Goal: Task Accomplishment & Management: Manage account settings

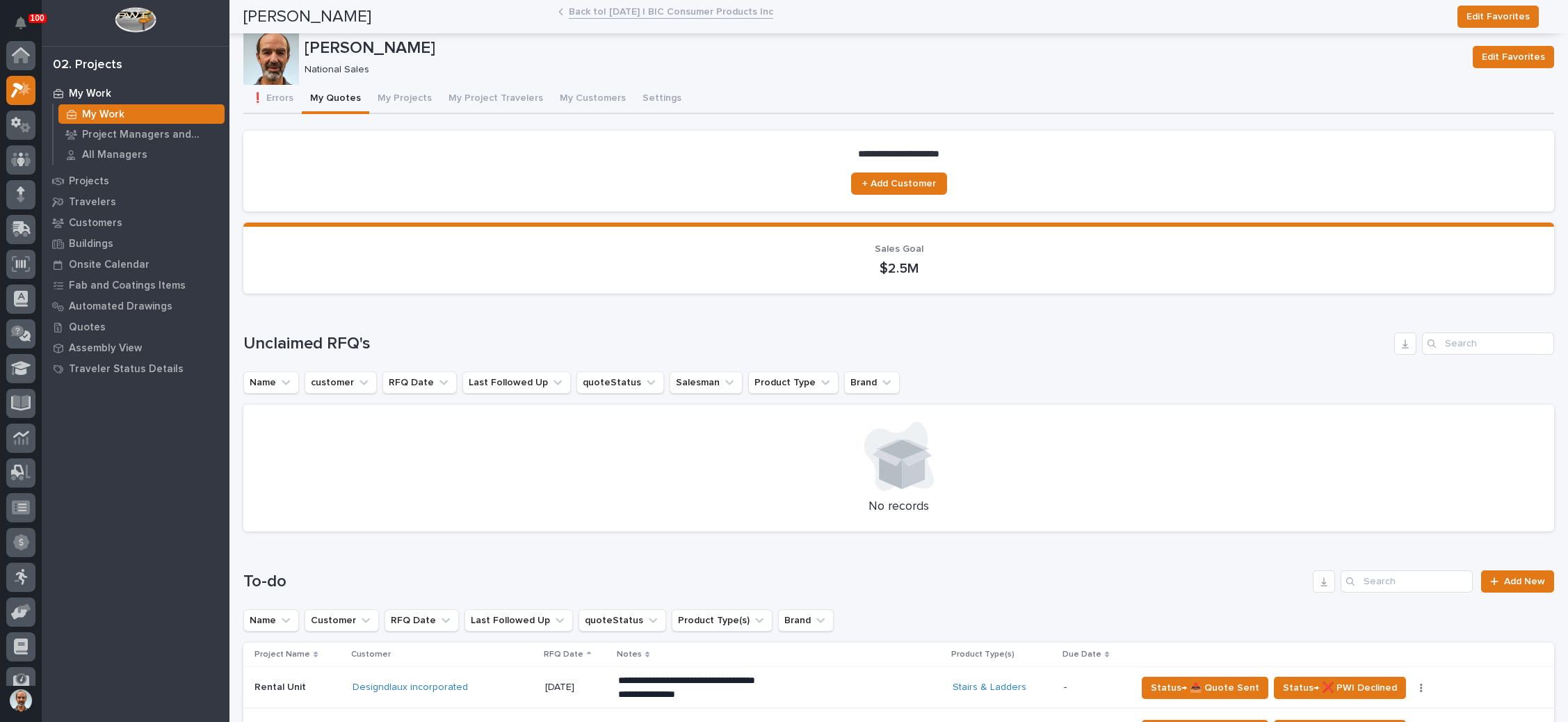
scroll to position [34, 0]
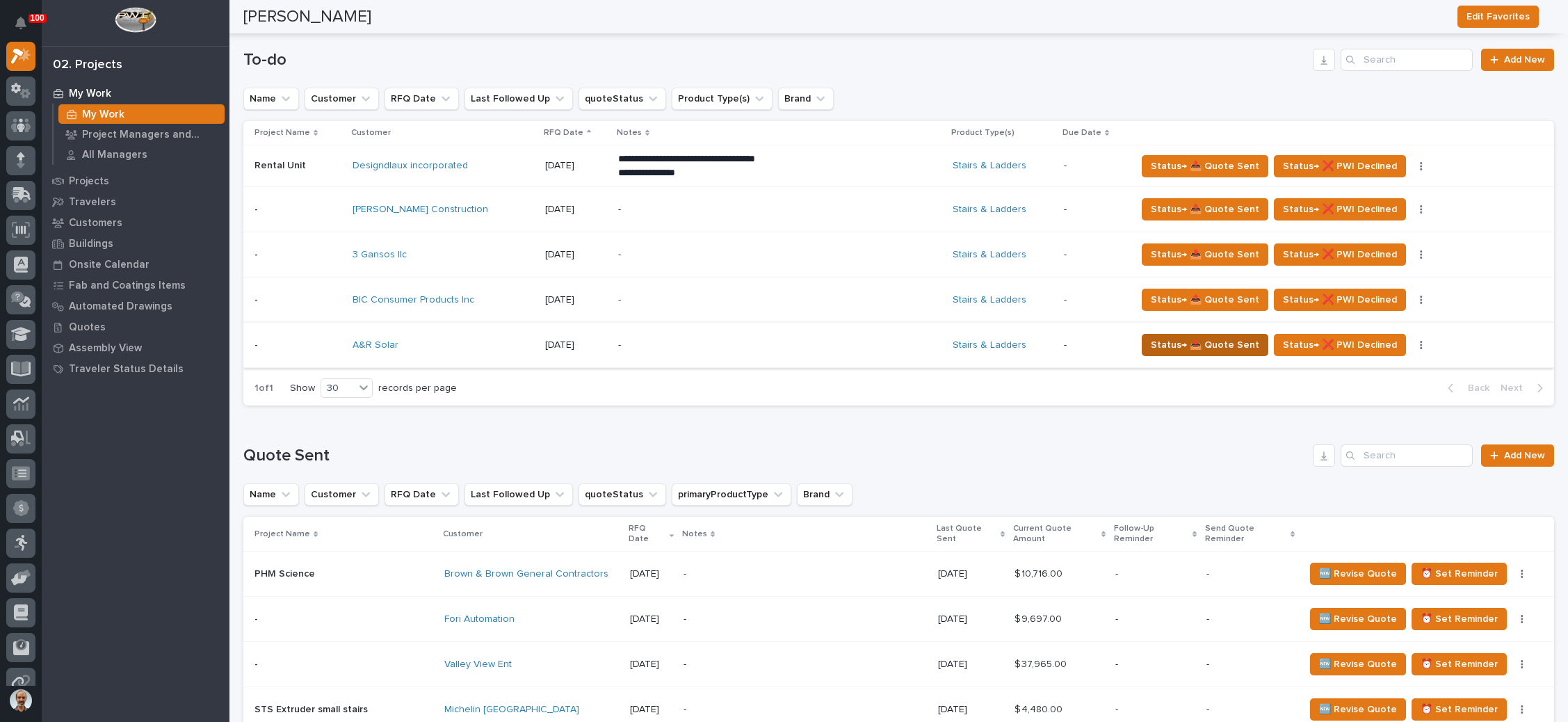
click at [1158, 348] on span "Status→ 📤 Quote Sent" at bounding box center [1205, 345] width 108 height 17
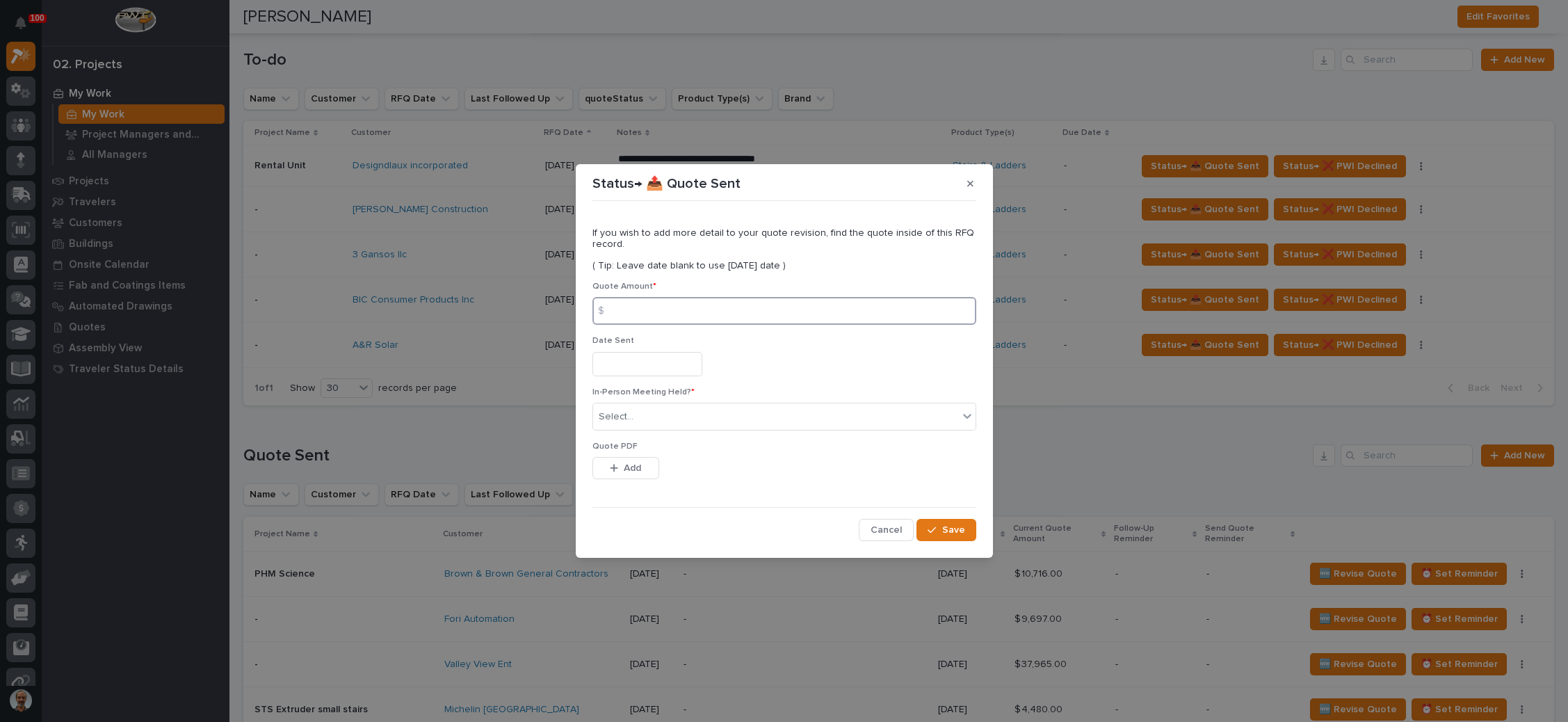
click at [712, 313] on input at bounding box center [785, 312] width 384 height 28
click at [646, 313] on input at bounding box center [785, 312] width 384 height 28
click at [637, 313] on input at bounding box center [785, 312] width 384 height 28
click at [639, 313] on input at bounding box center [785, 312] width 384 height 28
type input "7193"
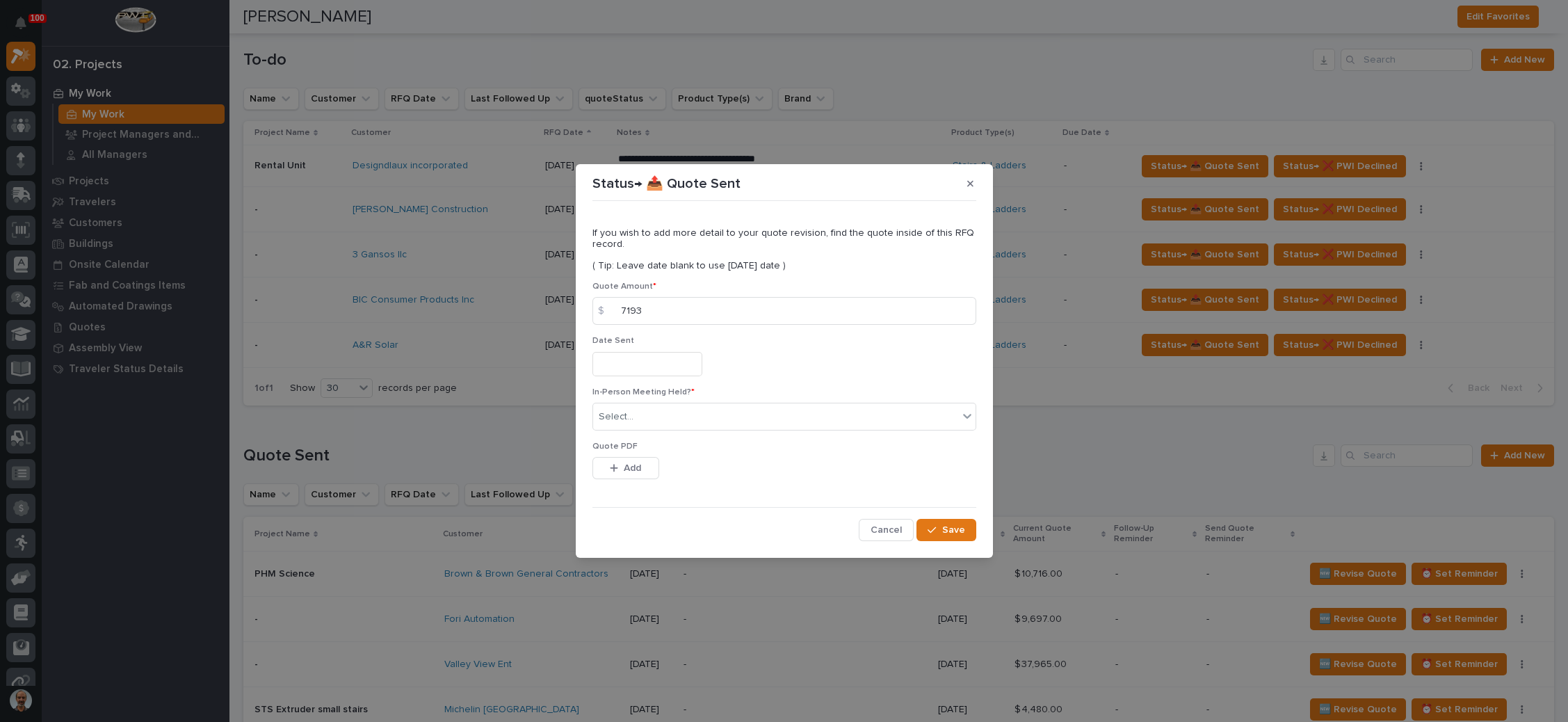
click at [620, 361] on input "text" at bounding box center [648, 364] width 110 height 24
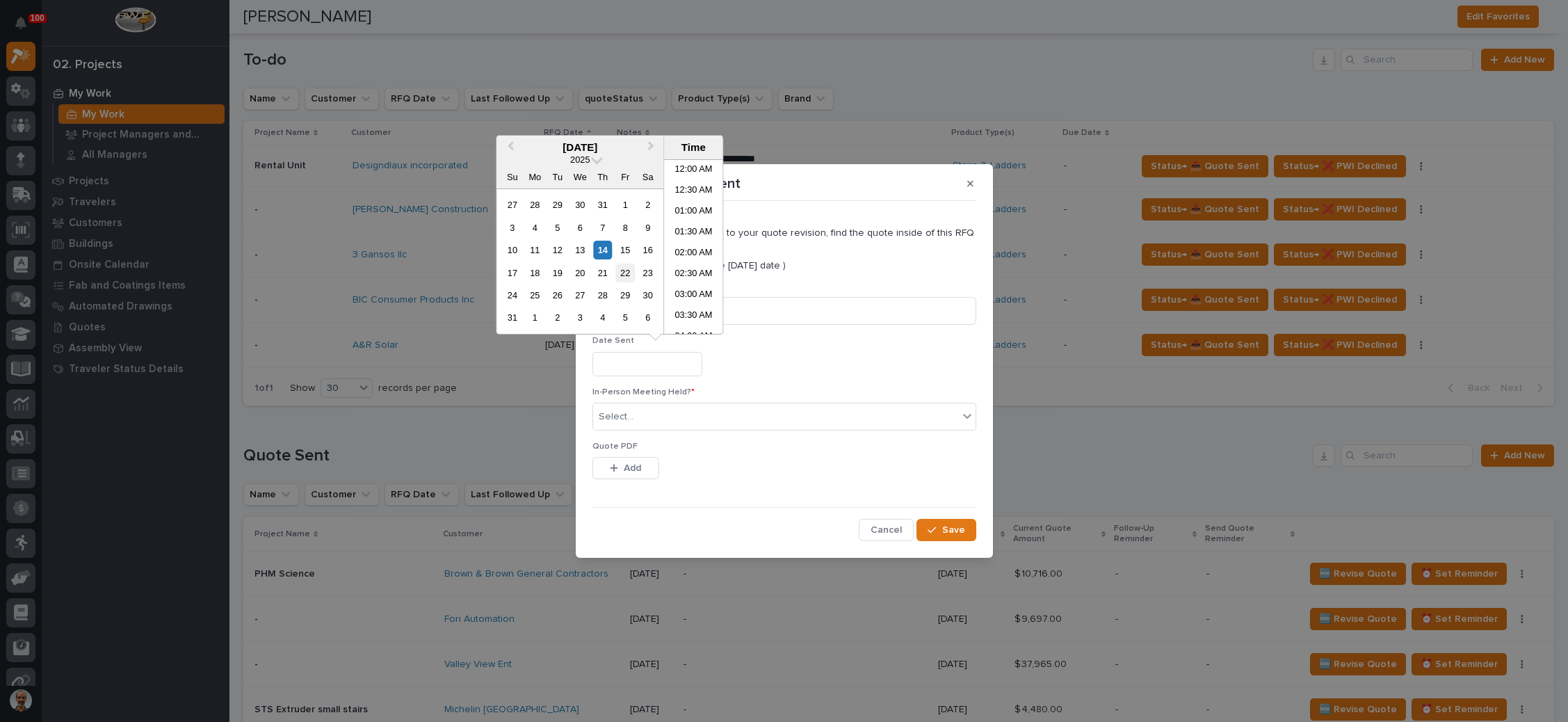
scroll to position [465, 0]
click at [600, 247] on div "14" at bounding box center [602, 250] width 19 height 19
type input "**********"
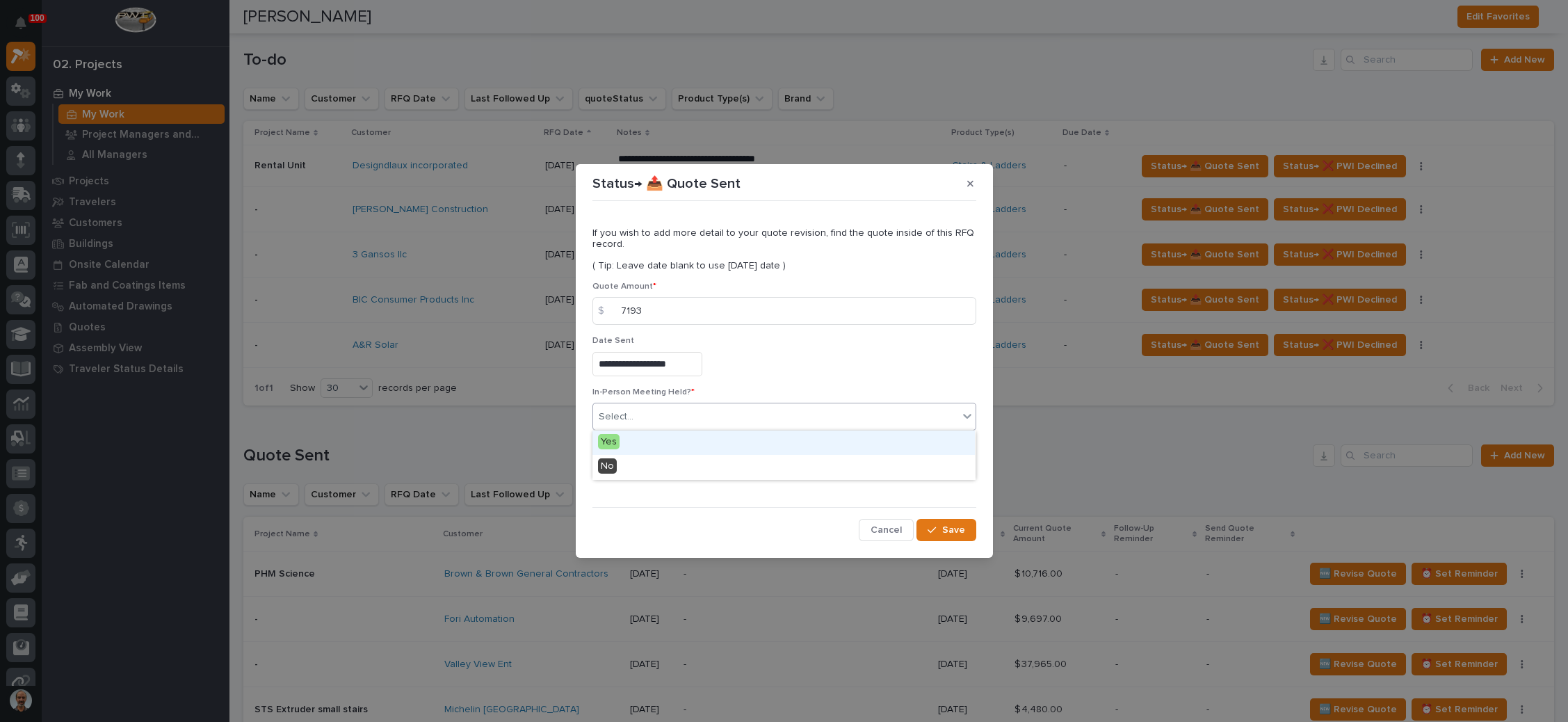
click at [662, 413] on div "Select..." at bounding box center [776, 417] width 365 height 23
drag, startPoint x: 660, startPoint y: 463, endPoint x: 651, endPoint y: 470, distance: 11.4
click at [656, 470] on button "Add" at bounding box center [626, 468] width 67 height 23
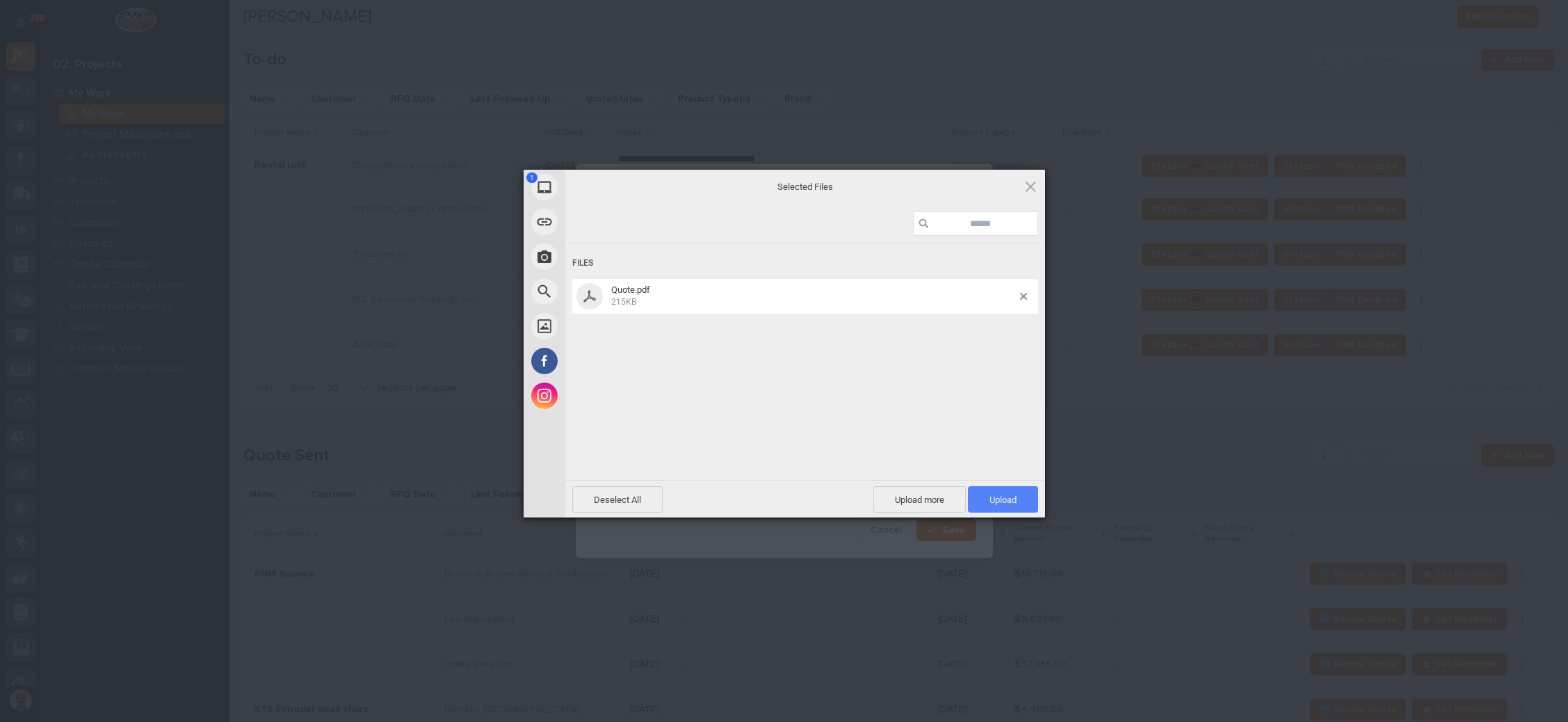
click at [992, 491] on span "Upload 1" at bounding box center [1003, 499] width 71 height 26
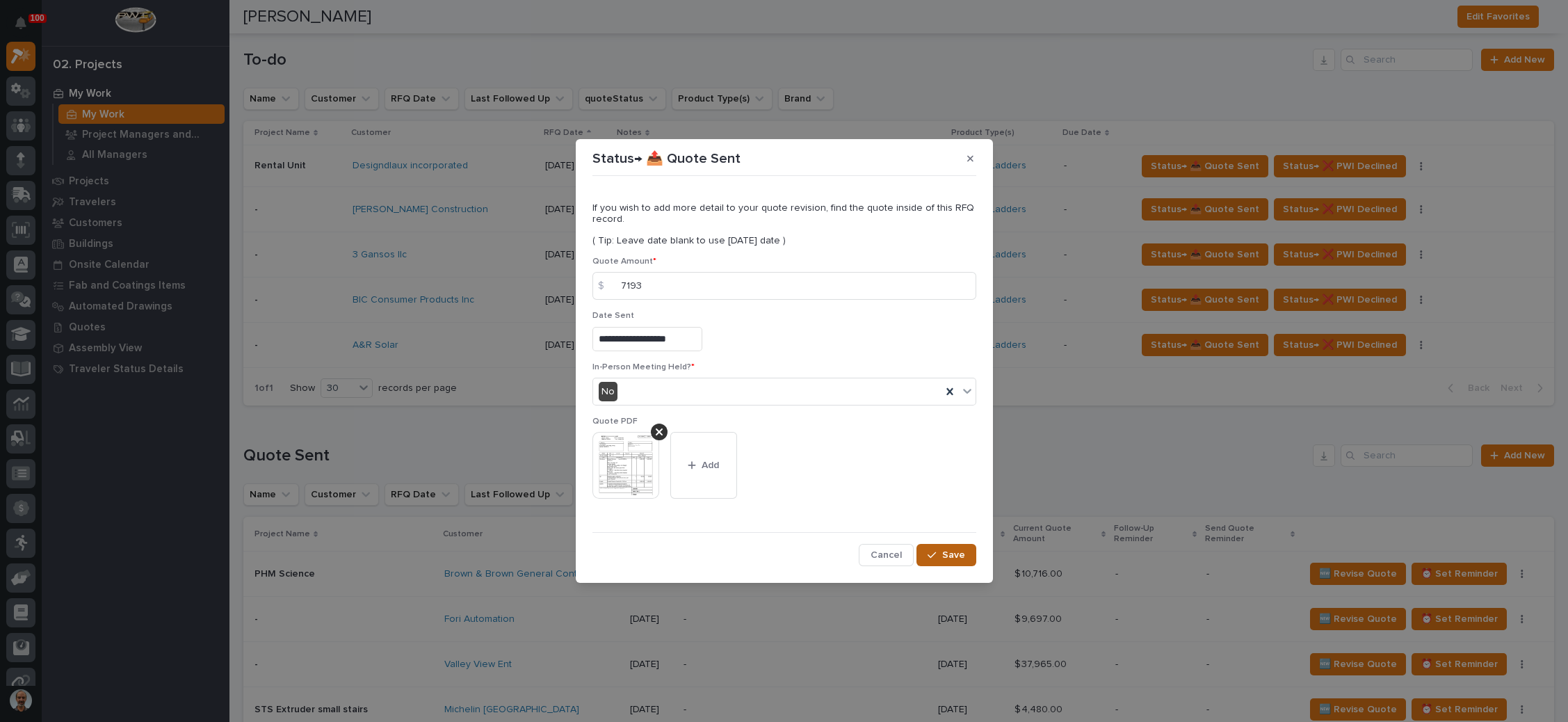
click at [938, 545] on button "Save" at bounding box center [946, 555] width 59 height 23
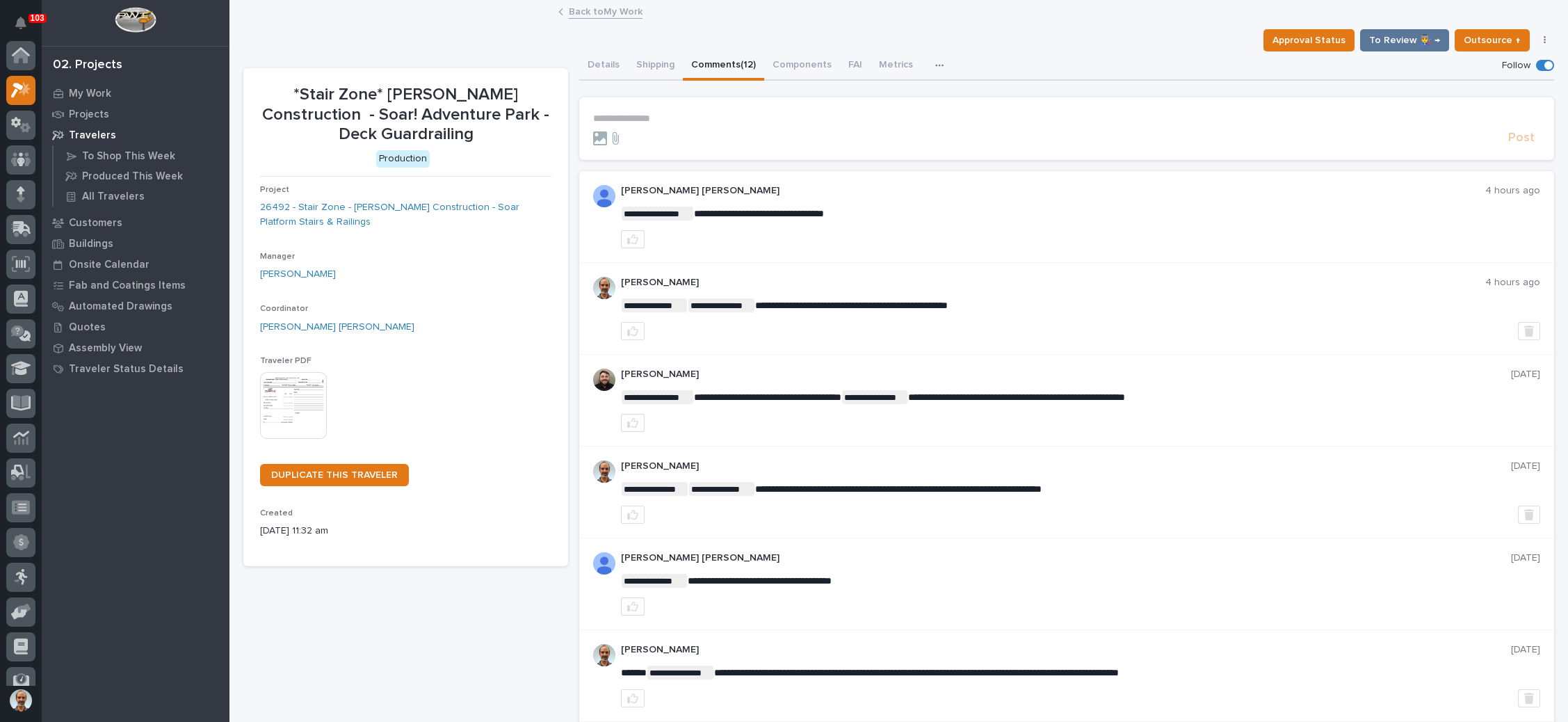
scroll to position [34, 0]
